Goal: Check status: Check status

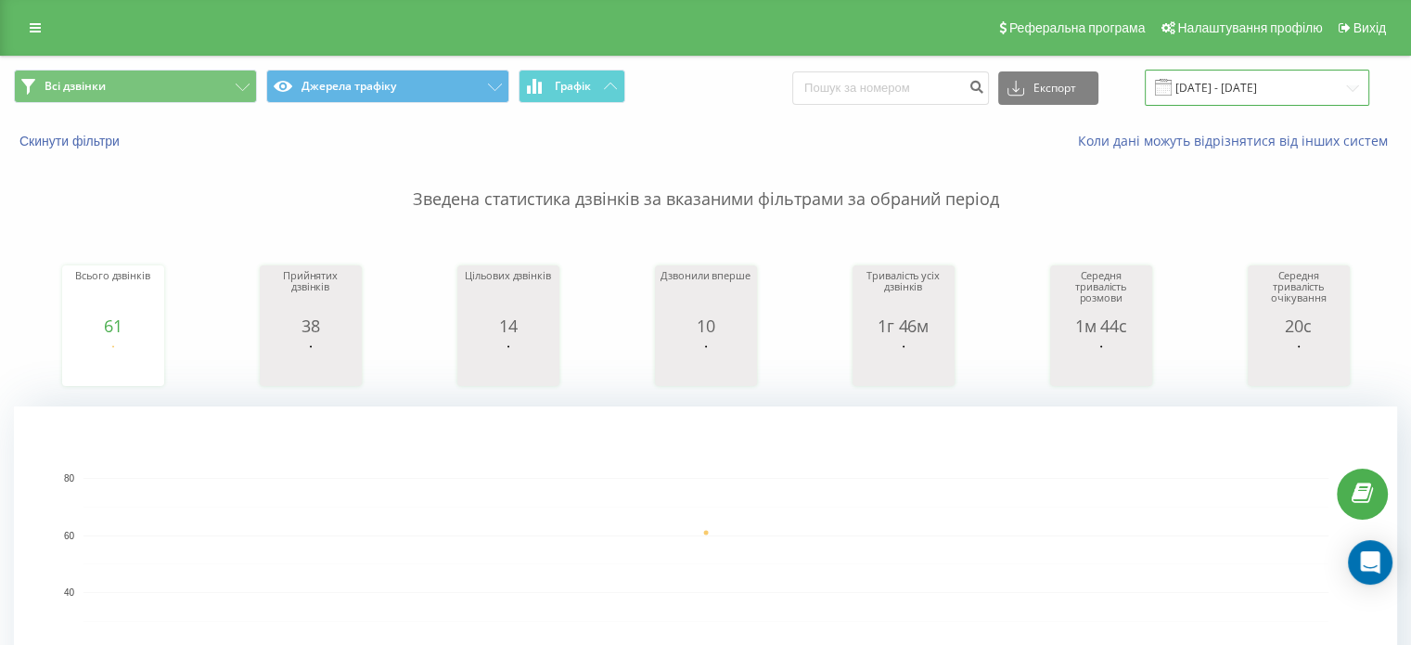
click at [1236, 84] on input "19.08.2025 - 19.08.2025" at bounding box center [1257, 88] width 225 height 36
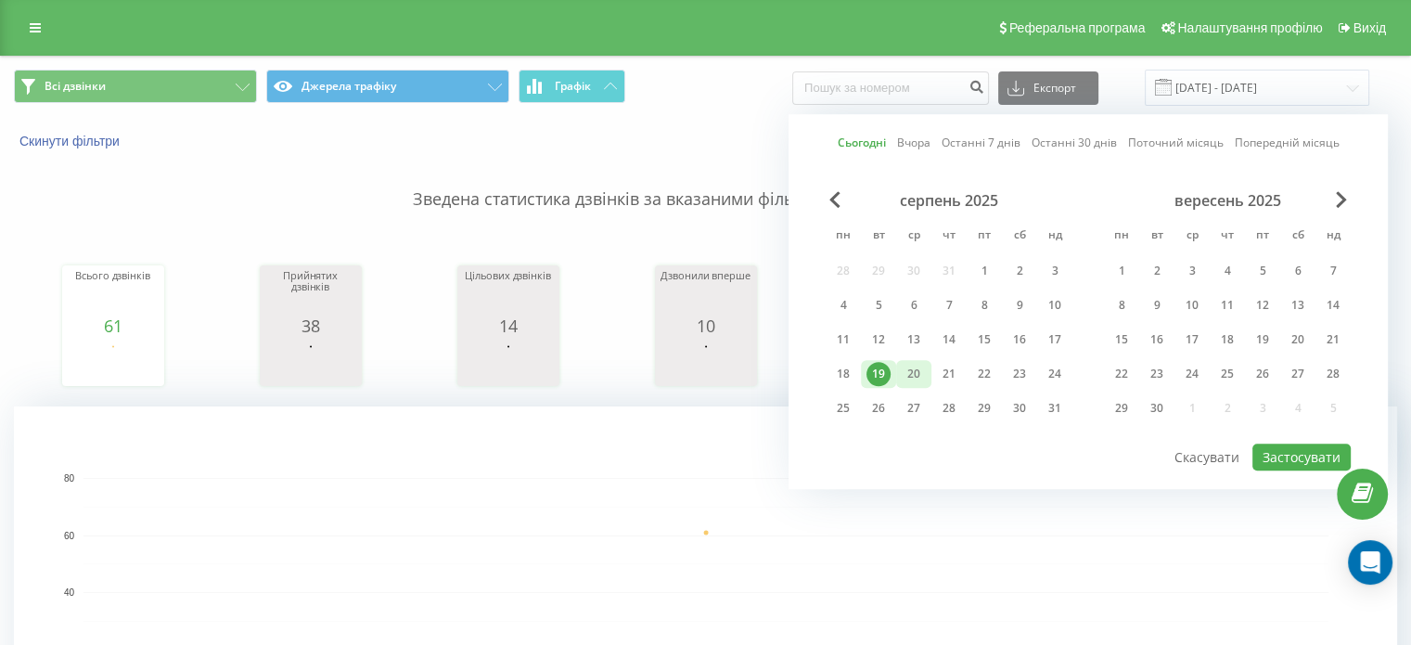
click at [922, 378] on div "20" at bounding box center [914, 374] width 24 height 24
click at [1303, 445] on button "Застосувати" at bounding box center [1302, 457] width 98 height 27
type input "[DATE] - [DATE]"
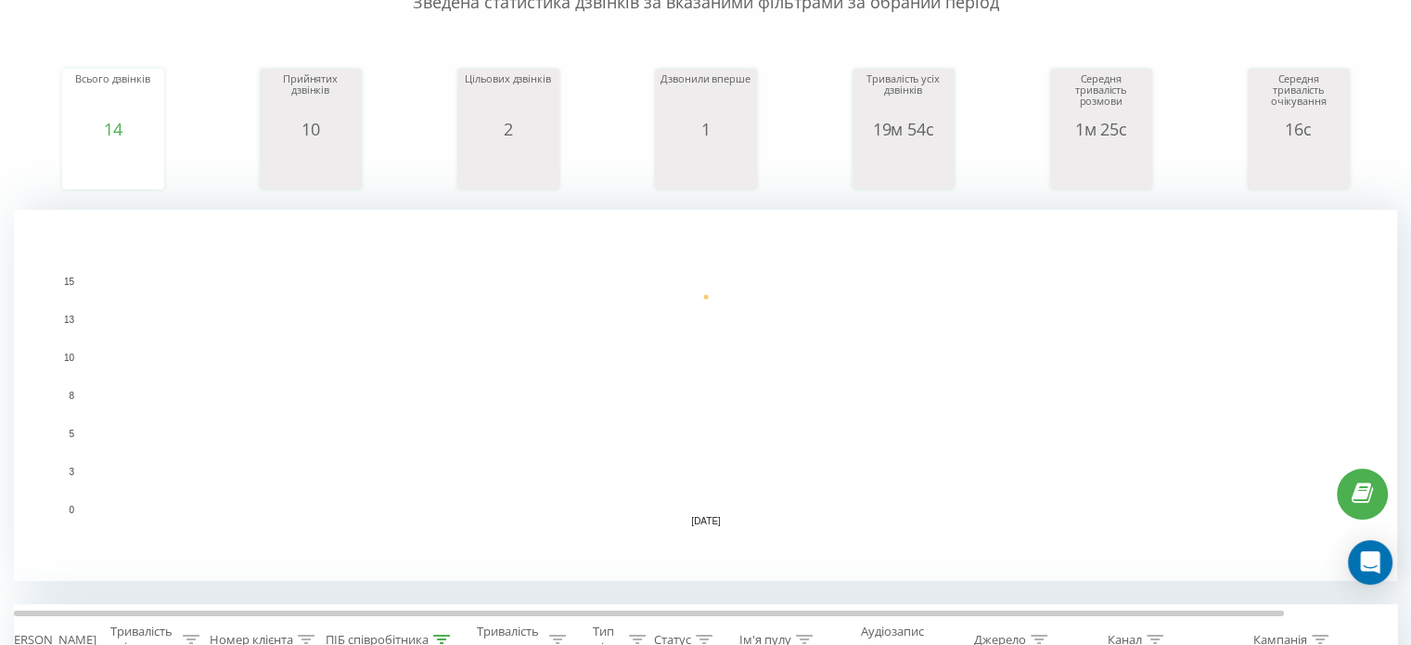
scroll to position [157, 0]
